Goal: Find contact information

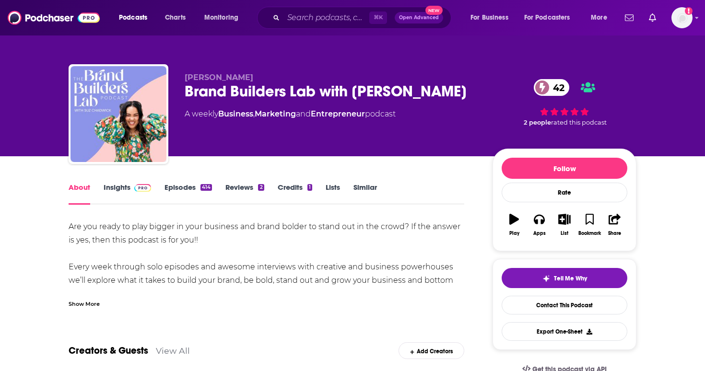
click at [201, 184] on link "Episodes 414" at bounding box center [189, 194] width 48 height 22
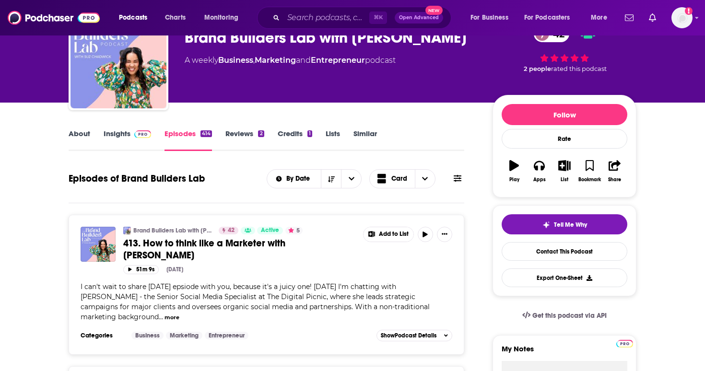
scroll to position [55, 0]
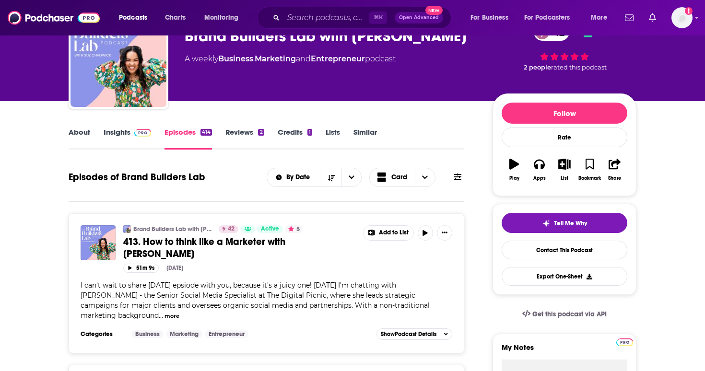
click at [143, 135] on img at bounding box center [142, 133] width 17 height 8
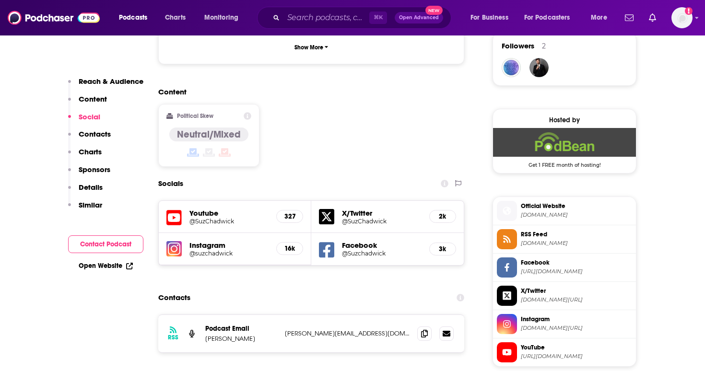
scroll to position [708, 0]
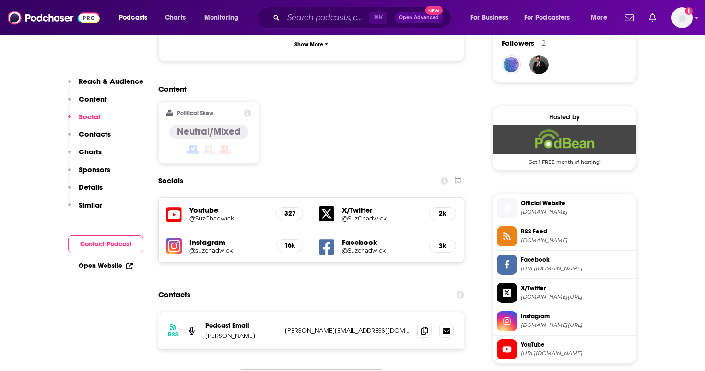
click at [431, 324] on div at bounding box center [435, 331] width 36 height 14
click at [425, 327] on icon at bounding box center [424, 331] width 7 height 8
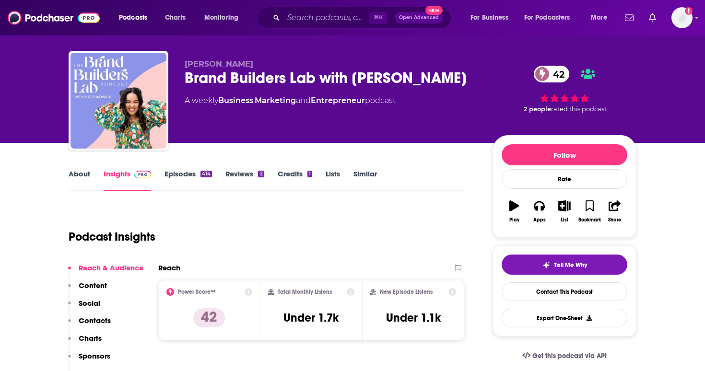
scroll to position [0, 0]
